Goal: Task Accomplishment & Management: Complete application form

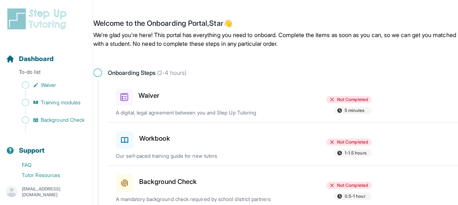
click at [122, 92] on span at bounding box center [124, 97] width 17 height 17
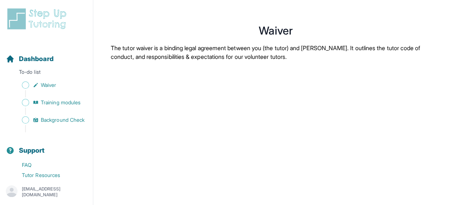
click at [46, 101] on span "Training modules" at bounding box center [61, 102] width 40 height 7
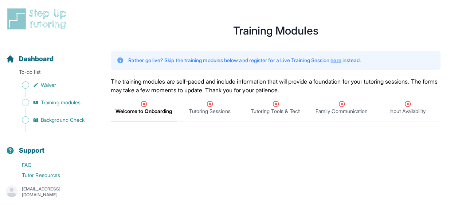
click at [37, 84] on icon "Sidebar" at bounding box center [36, 85] width 6 height 6
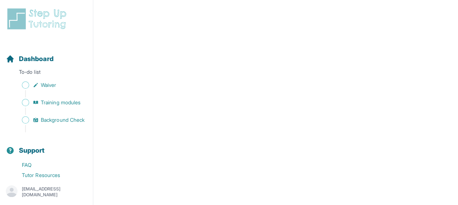
scroll to position [1081, 0]
click at [48, 100] on span "Training modules" at bounding box center [61, 102] width 40 height 7
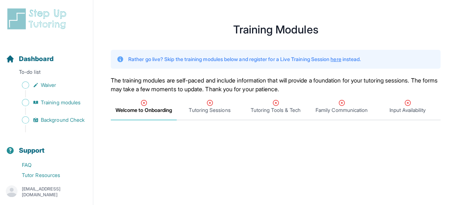
scroll to position [0, 0]
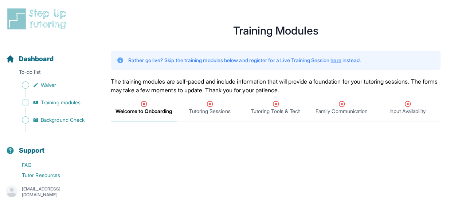
click at [208, 105] on icon "Tabs" at bounding box center [209, 104] width 7 height 7
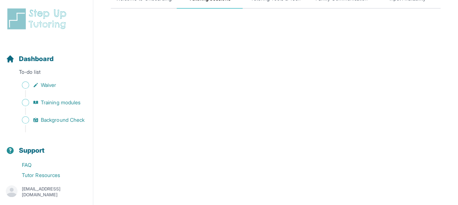
scroll to position [113, 0]
click at [60, 117] on span "Background Check" at bounding box center [63, 120] width 44 height 7
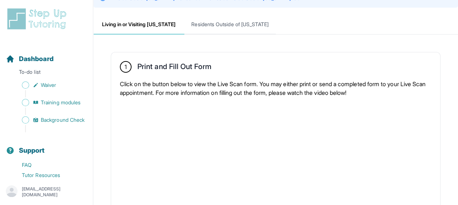
scroll to position [84, 0]
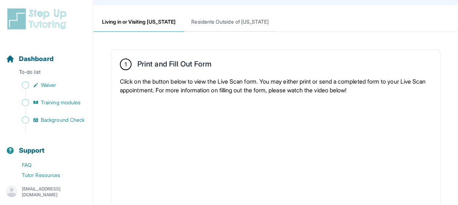
click at [222, 24] on span "Residents Outside of [US_STATE]" at bounding box center [229, 22] width 91 height 20
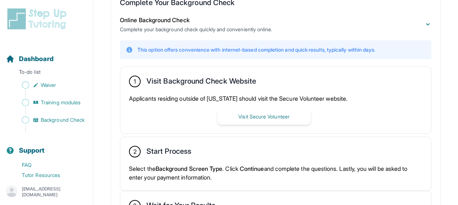
scroll to position [147, 0]
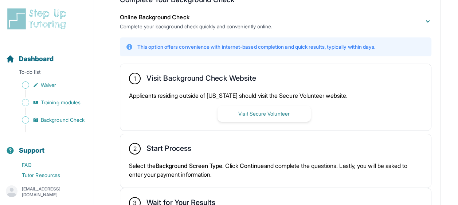
click at [236, 110] on button "Visit Secure Volunteer" at bounding box center [263, 114] width 93 height 16
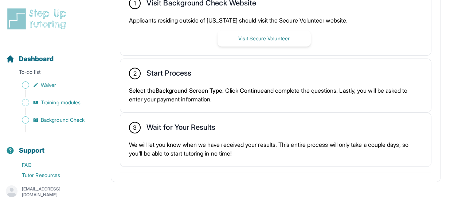
scroll to position [226, 0]
